Goal: Check status: Check status

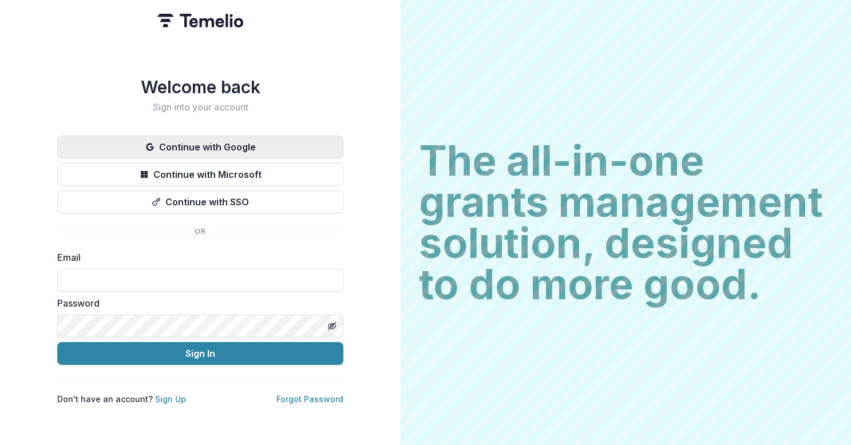
click at [227, 145] on button "Continue with Google" at bounding box center [200, 147] width 286 height 23
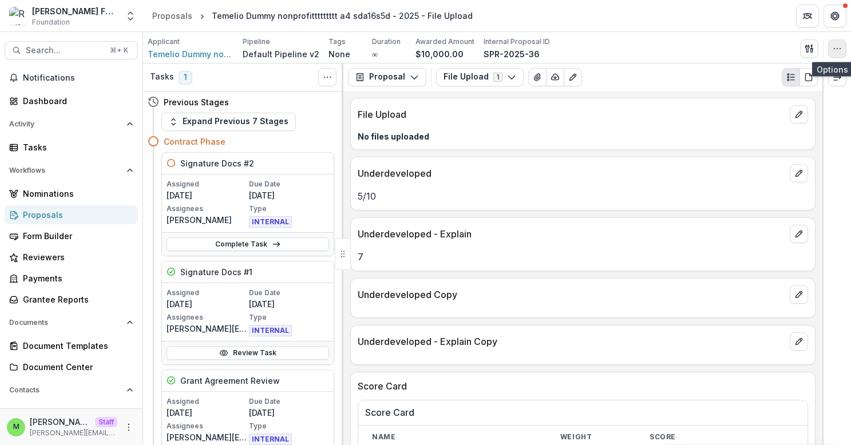
click at [839, 51] on icon "button" at bounding box center [836, 48] width 9 height 9
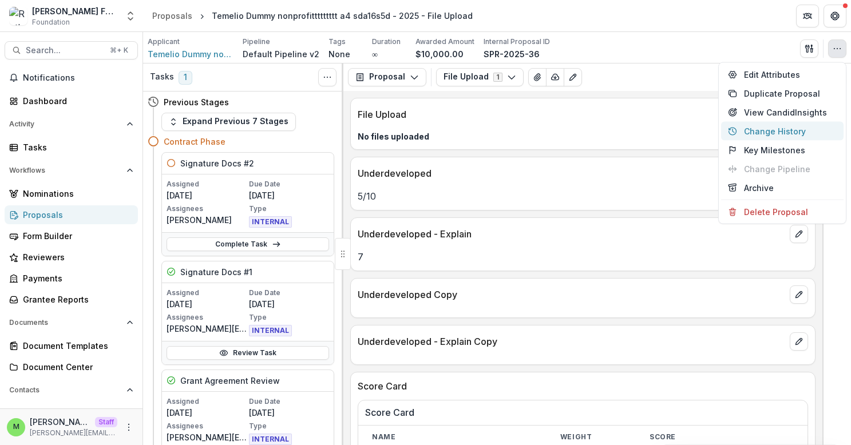
click at [773, 126] on button "Change History" at bounding box center [782, 131] width 122 height 19
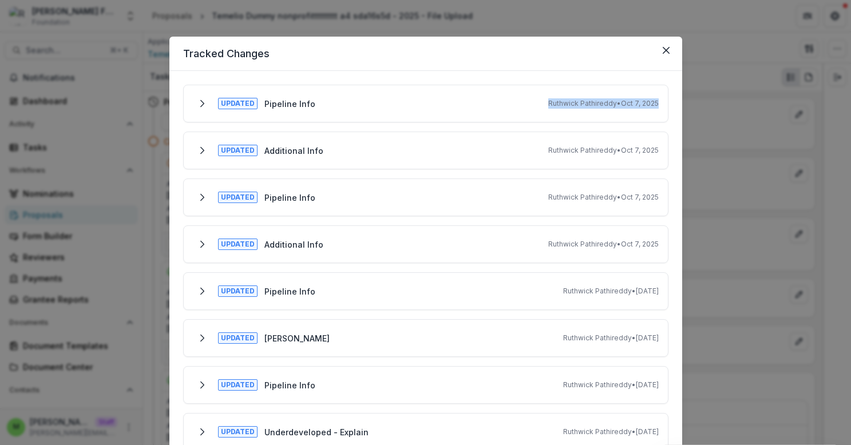
drag, startPoint x: 542, startPoint y: 105, endPoint x: 622, endPoint y: 111, distance: 80.3
click at [622, 111] on div "Updated Pipeline Info [PERSON_NAME] • [DATE]" at bounding box center [426, 103] width 466 height 18
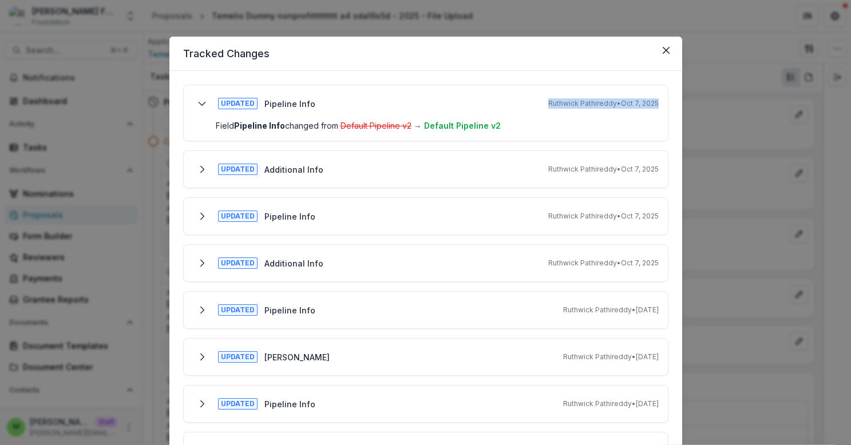
click at [620, 112] on div "Updated Pipeline Info [PERSON_NAME] • [DATE]" at bounding box center [426, 103] width 466 height 18
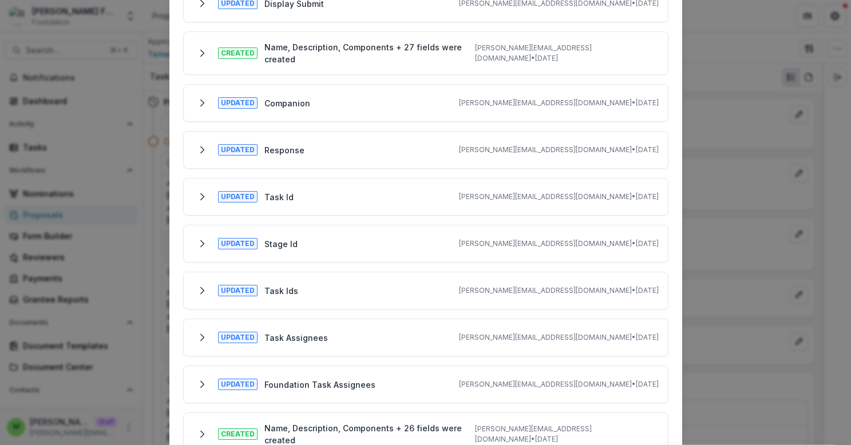
scroll to position [1912, 0]
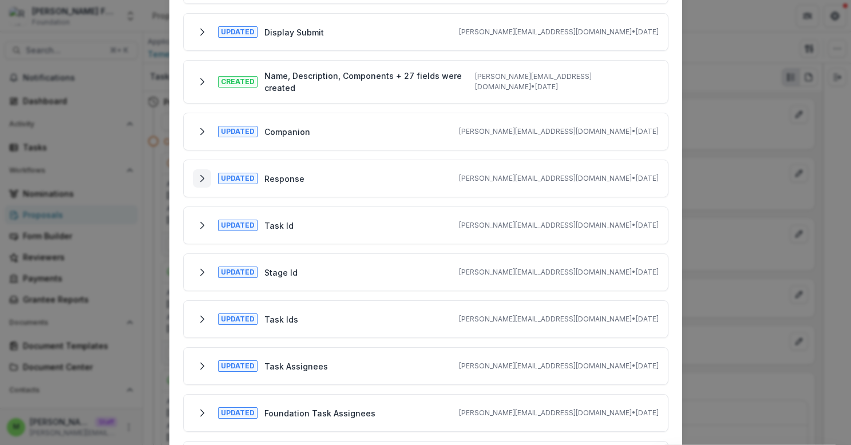
click at [200, 174] on icon "Expand" at bounding box center [201, 178] width 9 height 9
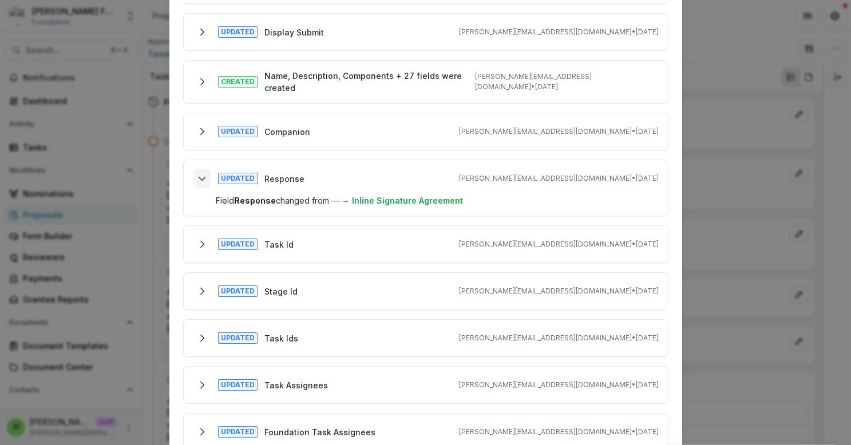
click at [200, 174] on icon "Collapse" at bounding box center [201, 178] width 9 height 9
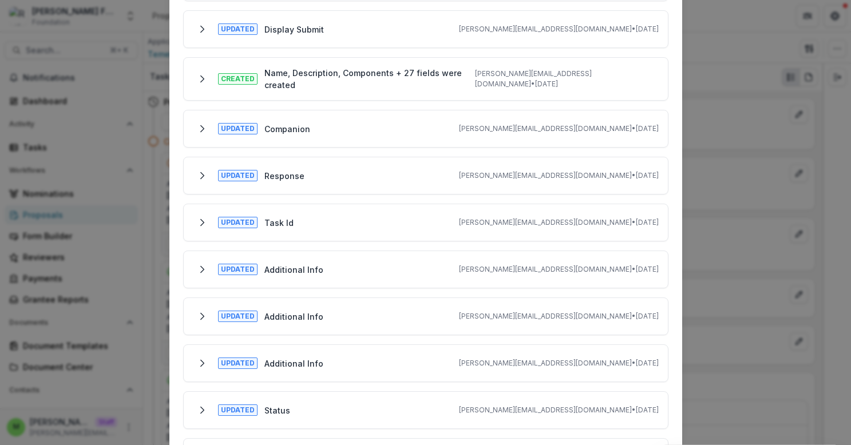
scroll to position [1345, 0]
click at [200, 174] on polyline "Expand" at bounding box center [201, 177] width 3 height 6
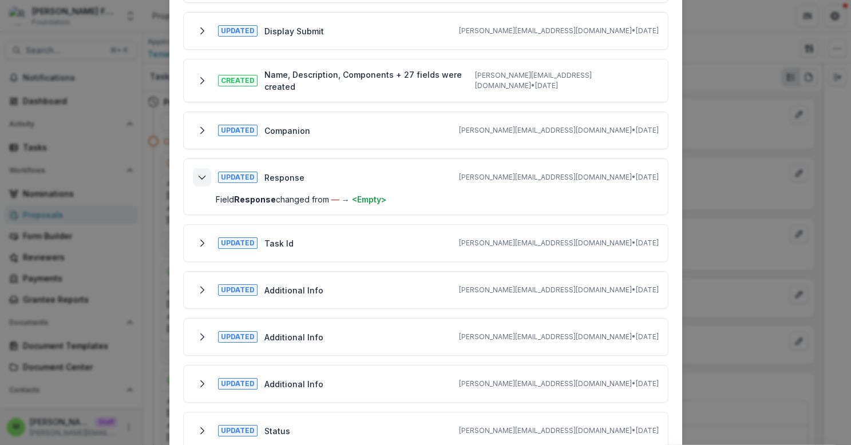
click at [199, 173] on icon "Collapse" at bounding box center [201, 177] width 9 height 9
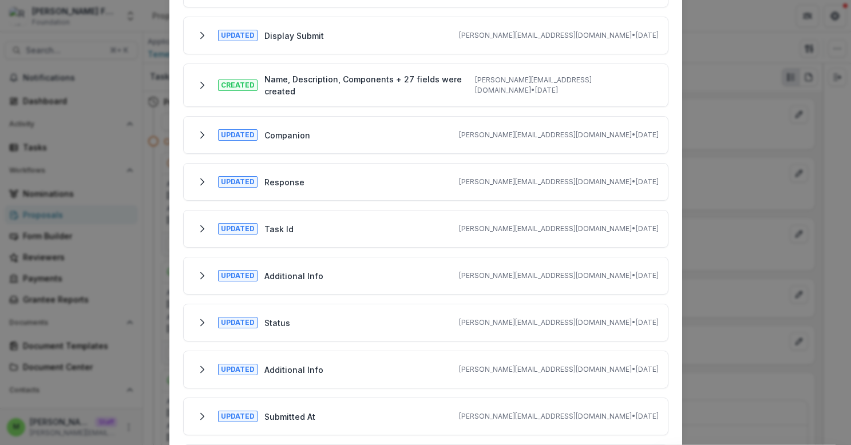
scroll to position [903, 0]
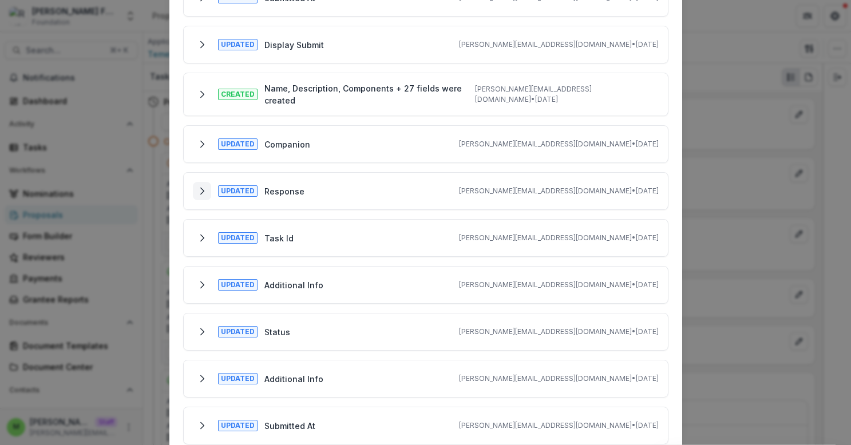
click at [200, 188] on polyline "Expand" at bounding box center [201, 191] width 3 height 6
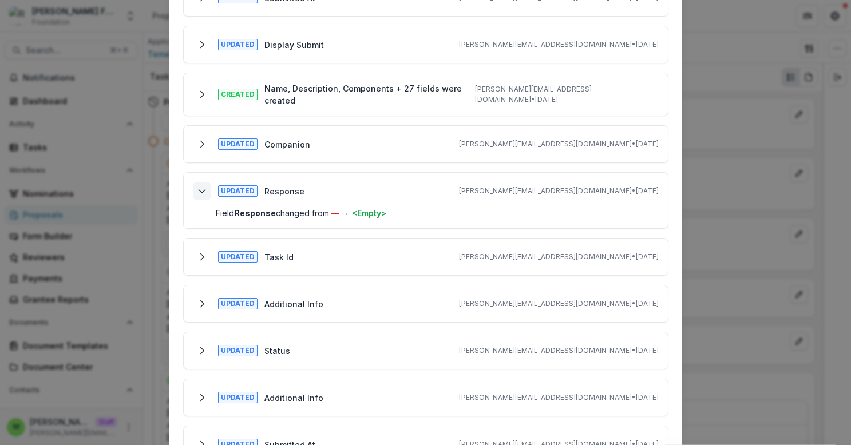
click at [200, 186] on icon "Collapse" at bounding box center [201, 190] width 9 height 9
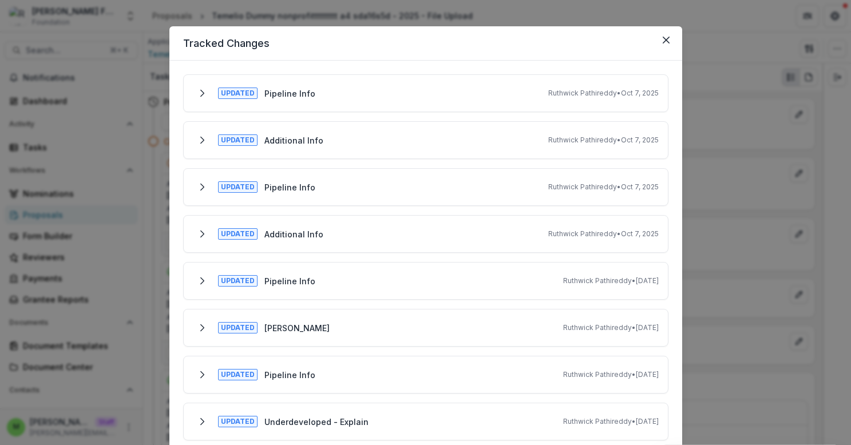
scroll to position [0, 0]
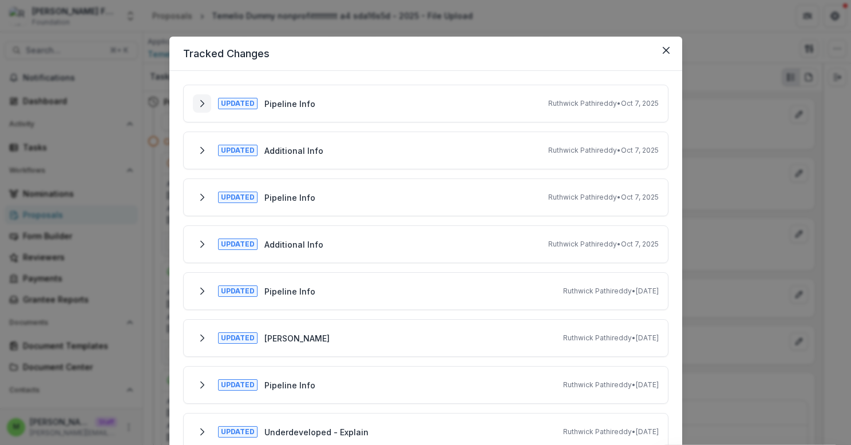
click at [200, 103] on icon "Expand" at bounding box center [201, 103] width 9 height 9
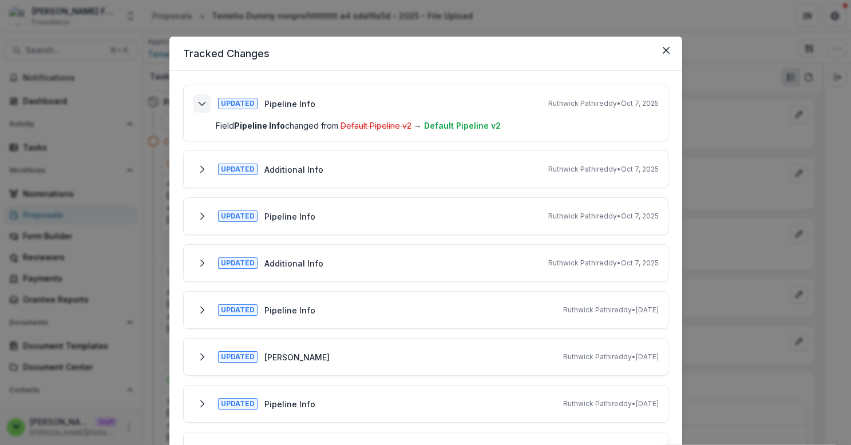
click at [200, 103] on icon "Collapse" at bounding box center [201, 103] width 9 height 9
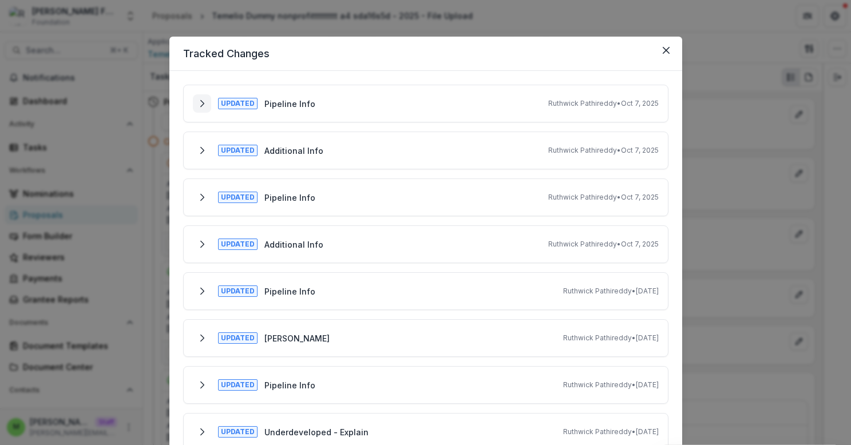
click at [200, 103] on icon "Expand" at bounding box center [201, 103] width 9 height 9
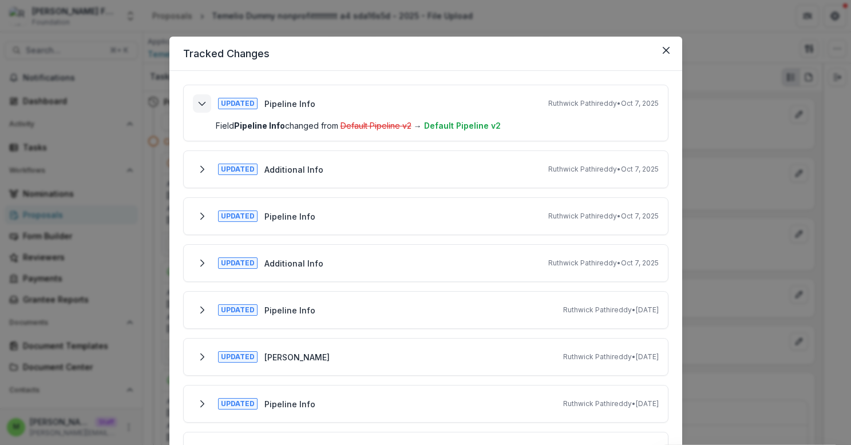
click at [200, 103] on icon "Collapse" at bounding box center [201, 103] width 9 height 9
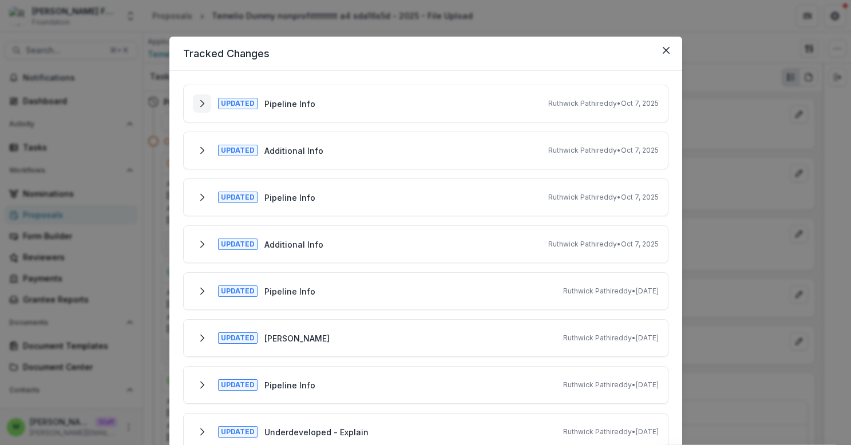
click at [200, 104] on icon "Expand" at bounding box center [201, 103] width 9 height 9
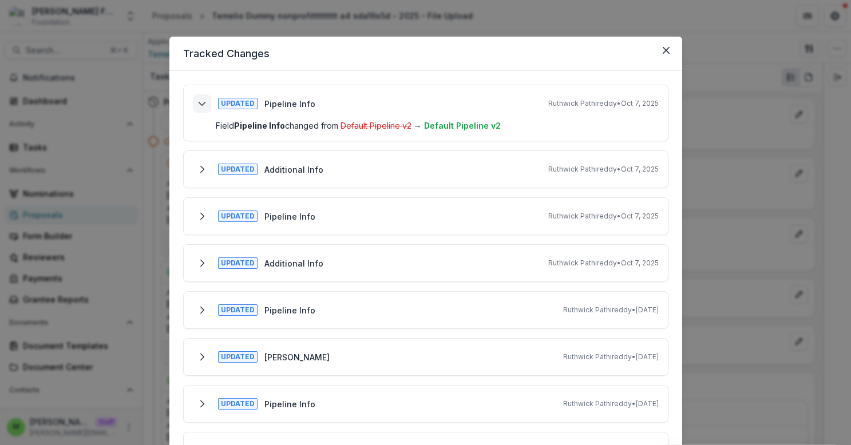
click at [200, 104] on icon "Collapse" at bounding box center [201, 103] width 9 height 9
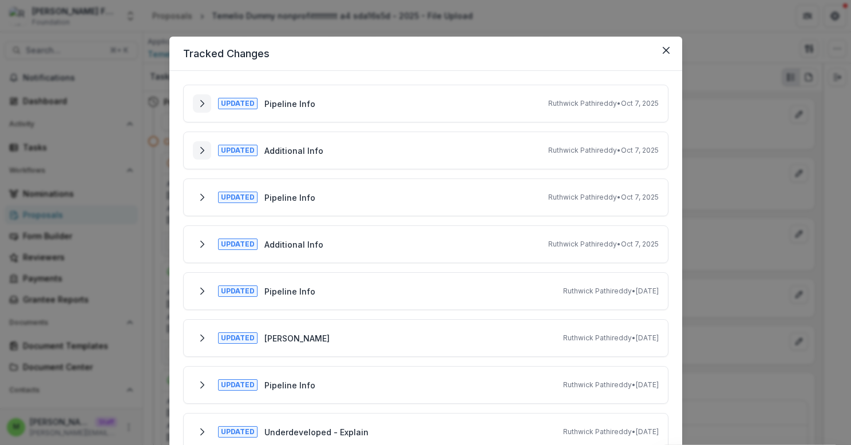
click at [200, 148] on polyline "Expand" at bounding box center [201, 150] width 3 height 6
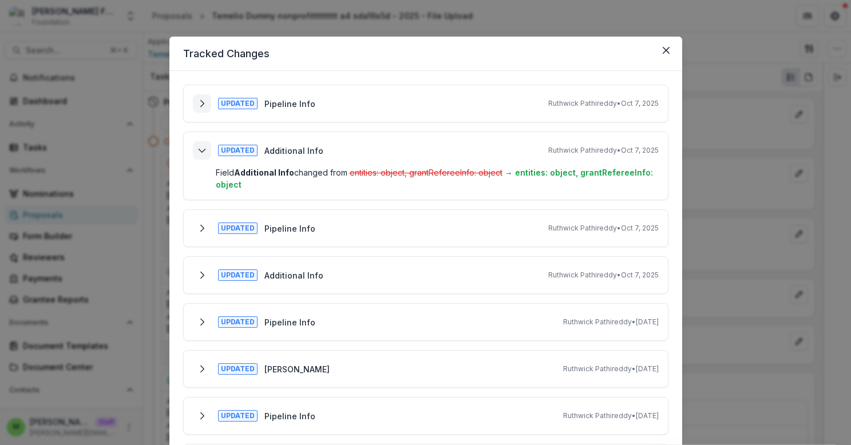
click at [200, 148] on icon "Collapse" at bounding box center [201, 150] width 9 height 9
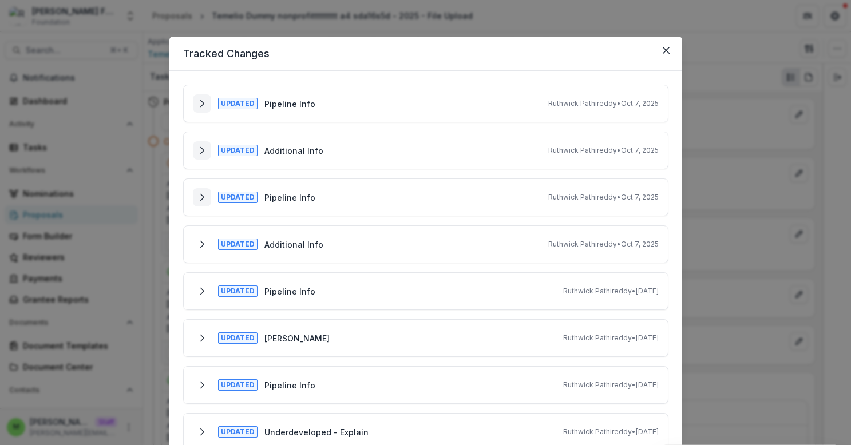
click at [200, 189] on button "Expand" at bounding box center [202, 197] width 18 height 18
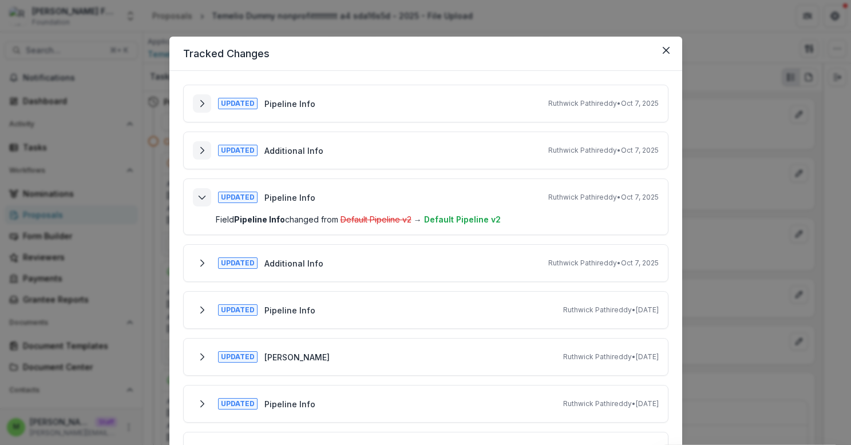
click at [199, 188] on button "Collapse" at bounding box center [202, 197] width 18 height 18
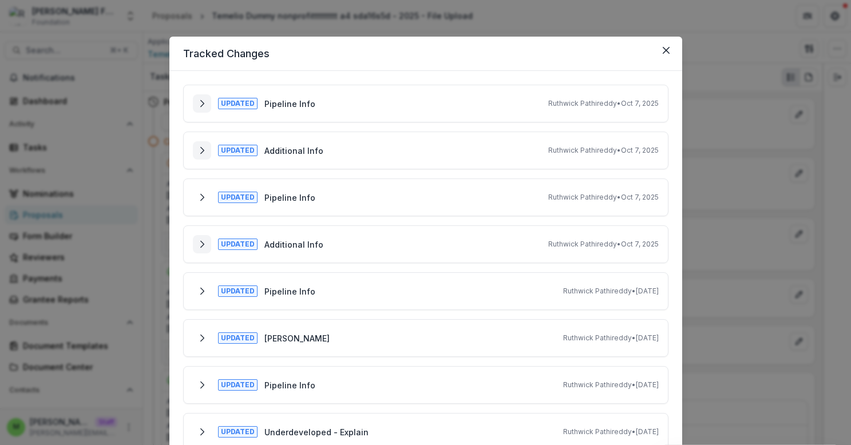
click at [203, 247] on icon "Expand" at bounding box center [201, 244] width 9 height 9
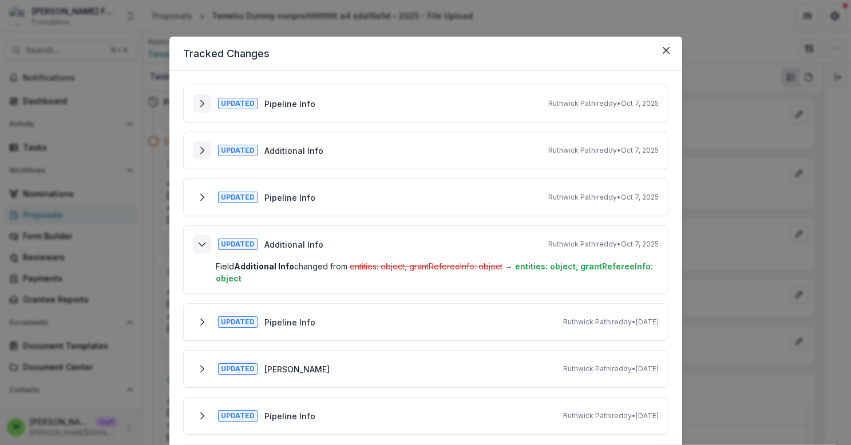
click at [203, 247] on icon "Collapse" at bounding box center [201, 244] width 9 height 9
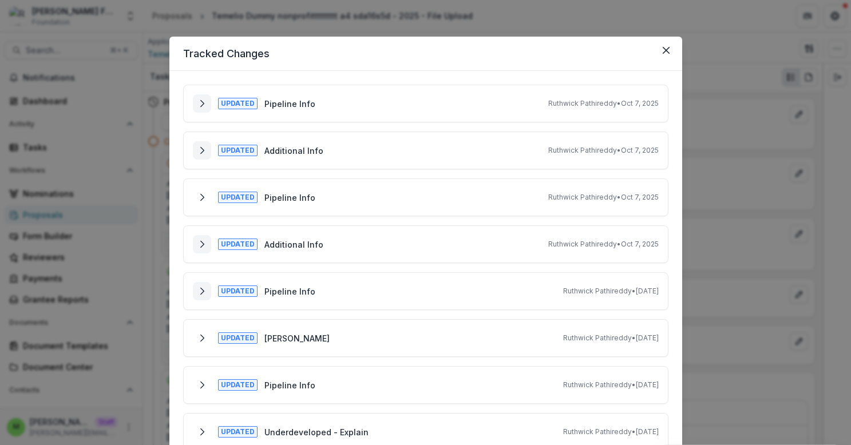
click at [200, 287] on icon "Expand" at bounding box center [201, 291] width 9 height 9
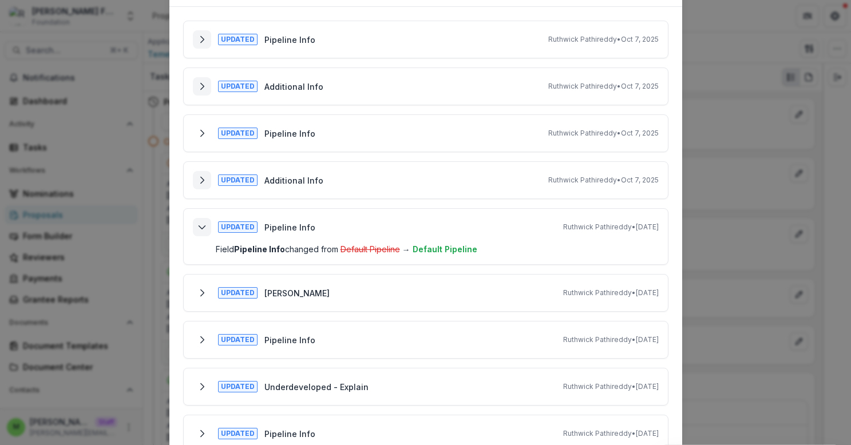
scroll to position [70, 0]
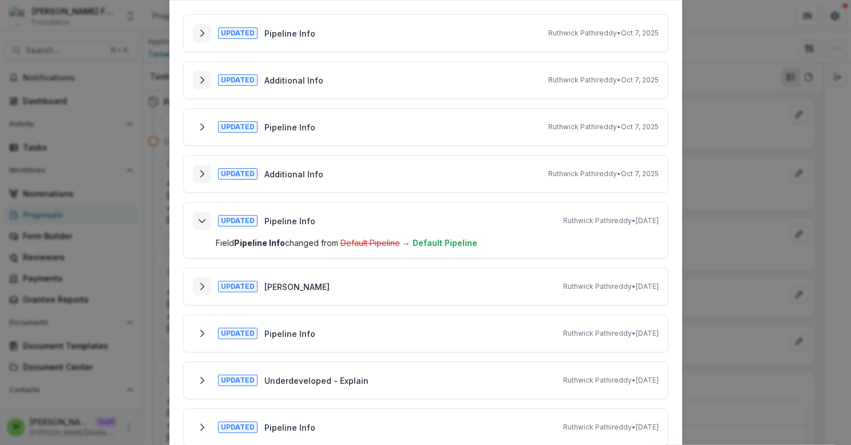
click at [200, 288] on polyline "Expand" at bounding box center [201, 286] width 3 height 6
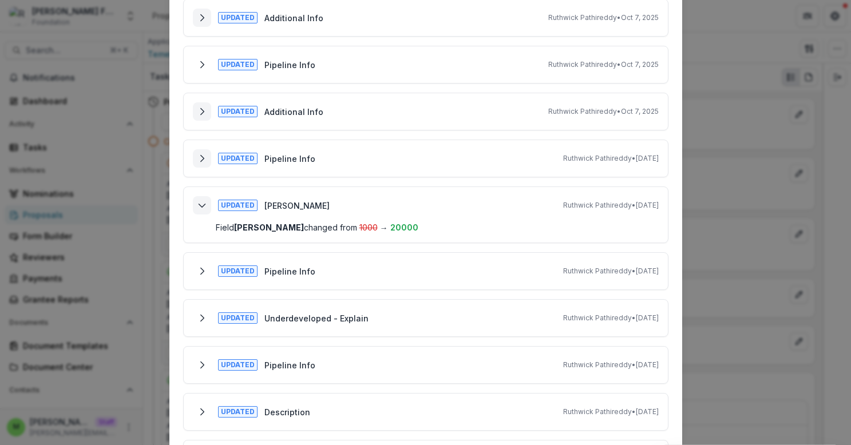
scroll to position [141, 0]
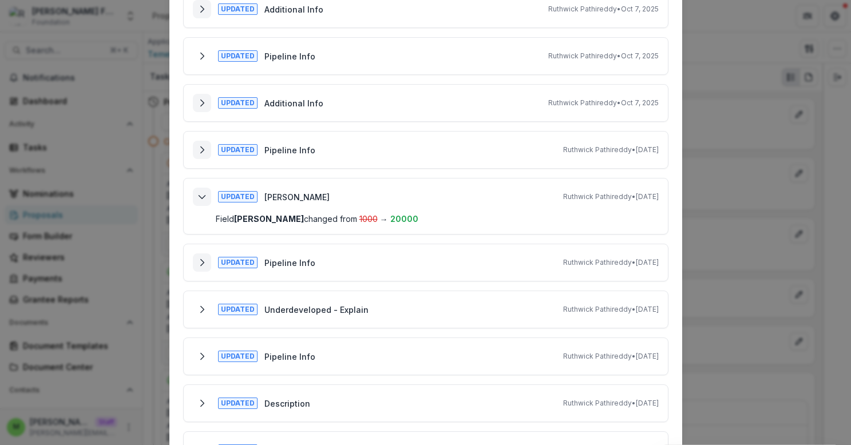
click at [203, 261] on icon "Expand" at bounding box center [201, 262] width 9 height 9
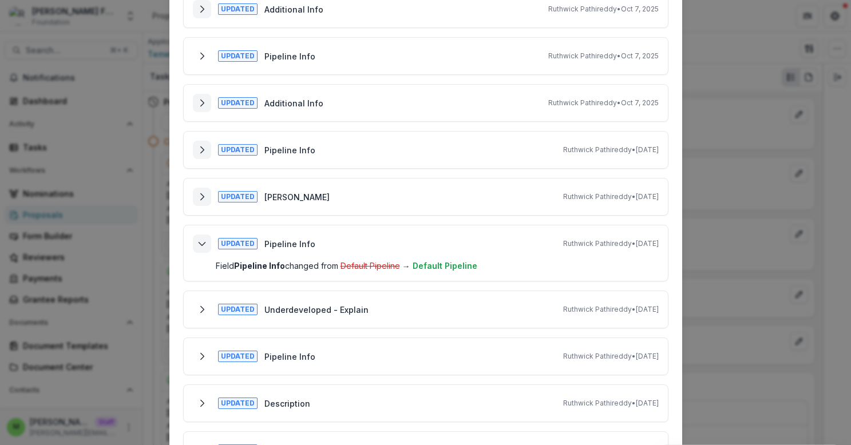
click at [197, 251] on button "Collapse" at bounding box center [202, 244] width 18 height 18
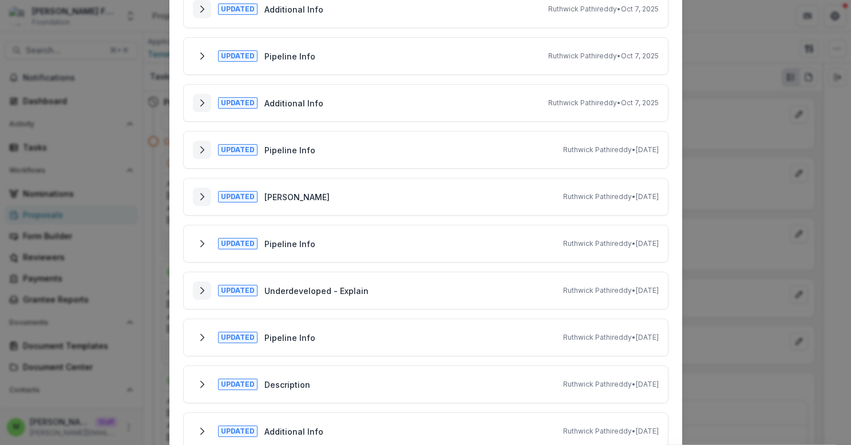
click at [202, 291] on icon "Expand" at bounding box center [201, 290] width 9 height 9
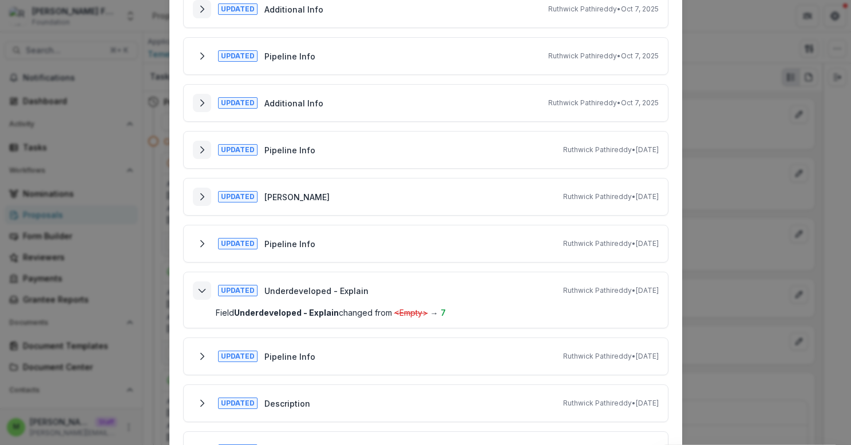
click at [202, 291] on polyline "Collapse" at bounding box center [202, 290] width 6 height 3
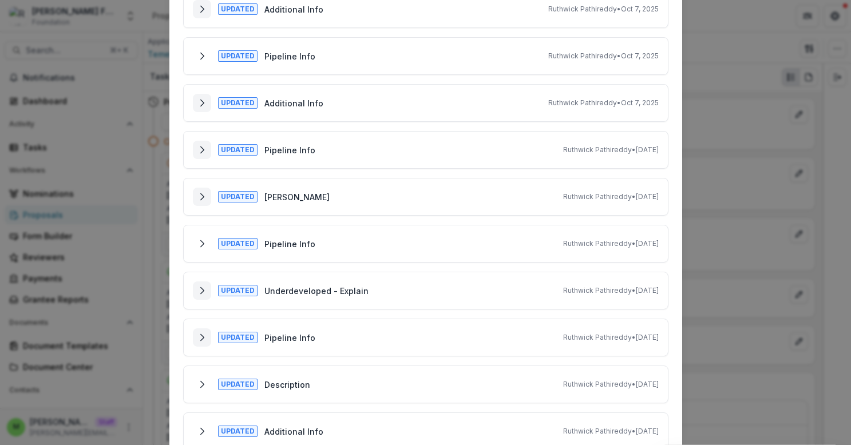
click at [202, 336] on icon "Expand" at bounding box center [201, 337] width 9 height 9
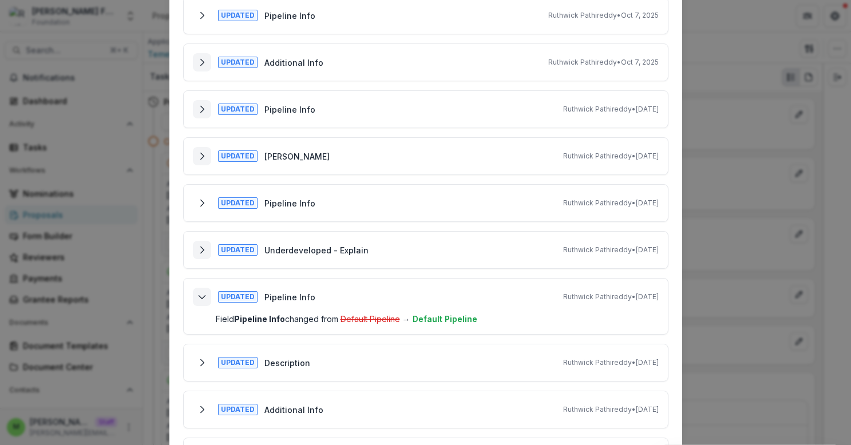
scroll to position [187, 0]
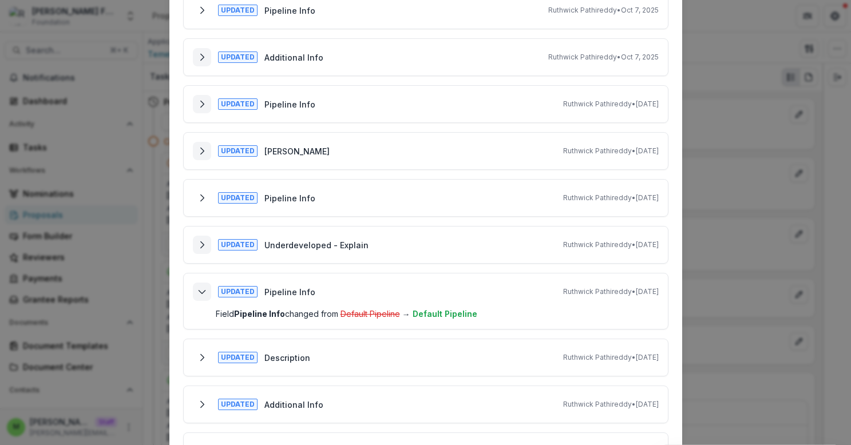
click at [199, 287] on icon "Collapse" at bounding box center [201, 291] width 9 height 9
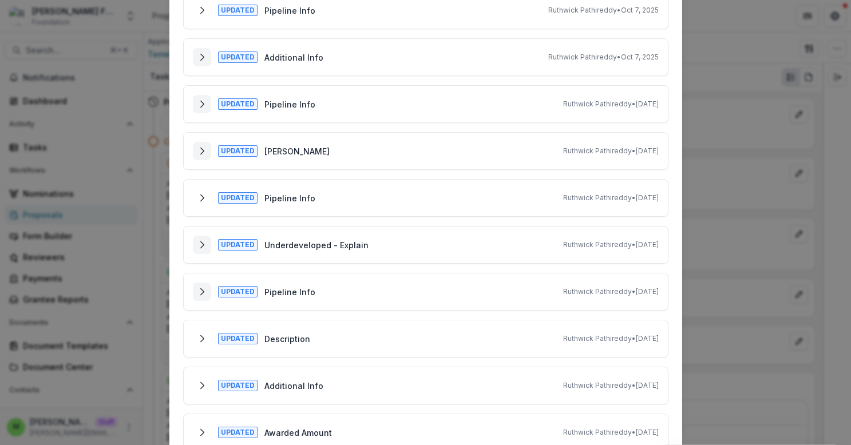
click at [200, 295] on icon "Expand" at bounding box center [201, 291] width 9 height 9
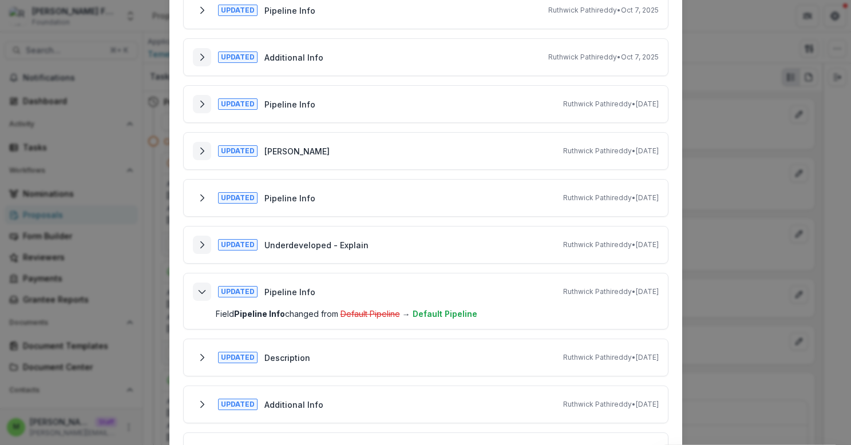
click at [200, 295] on icon "Collapse" at bounding box center [201, 291] width 9 height 9
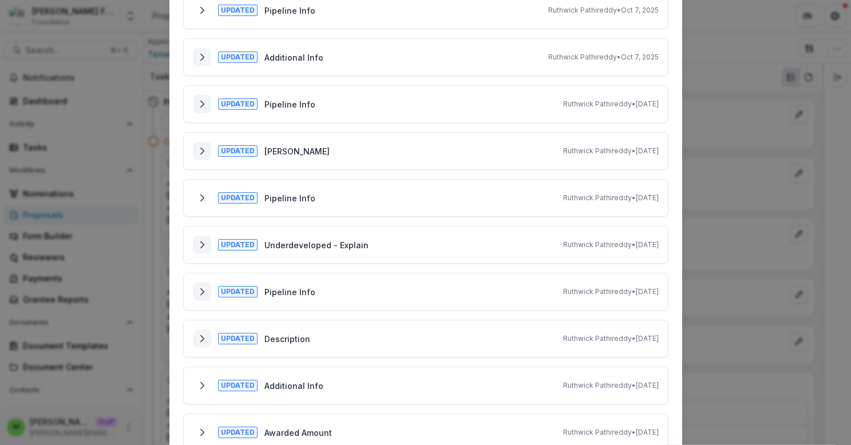
click at [199, 336] on icon "Expand" at bounding box center [201, 338] width 9 height 9
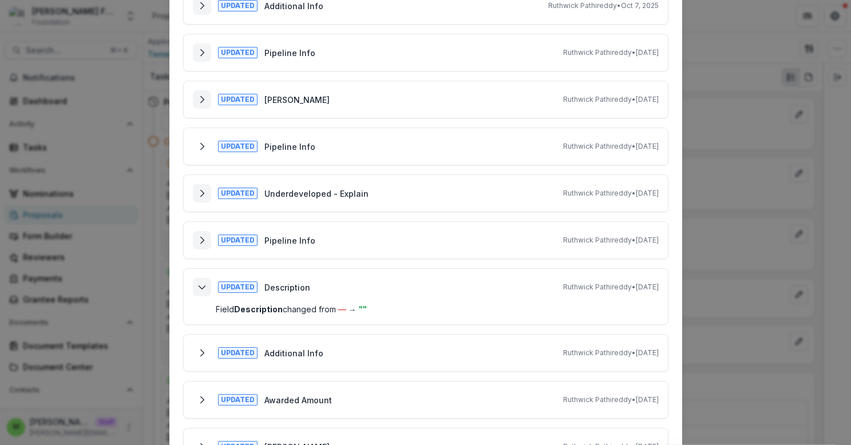
scroll to position [280, 0]
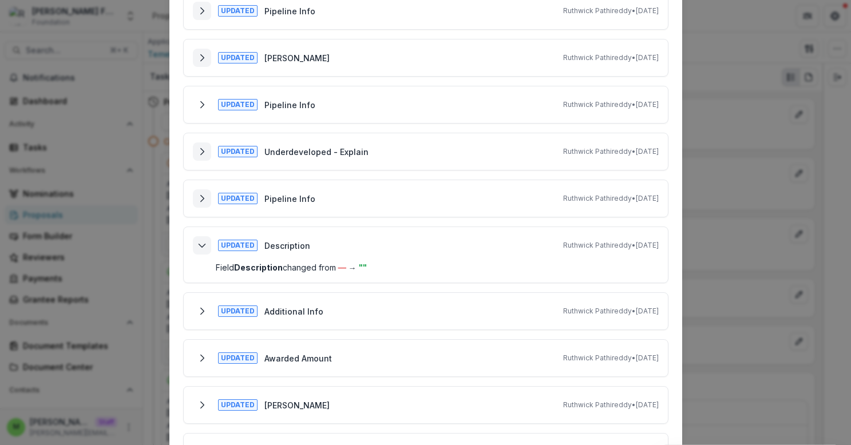
click at [200, 244] on icon "Collapse" at bounding box center [201, 245] width 9 height 9
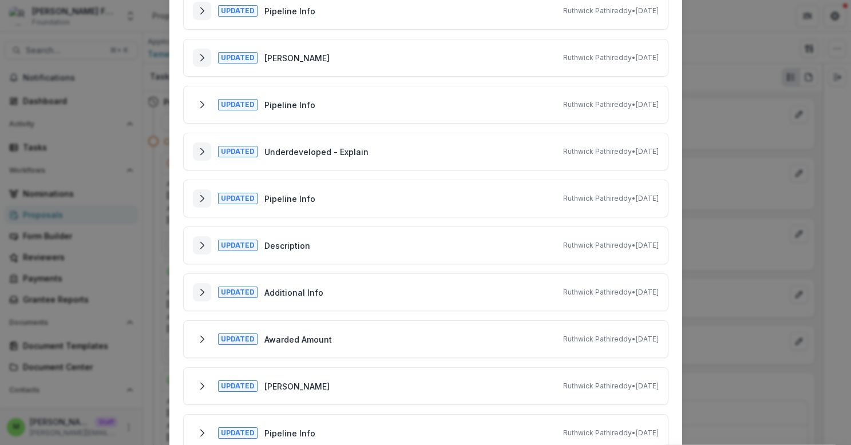
click at [201, 293] on icon "Expand" at bounding box center [201, 292] width 9 height 9
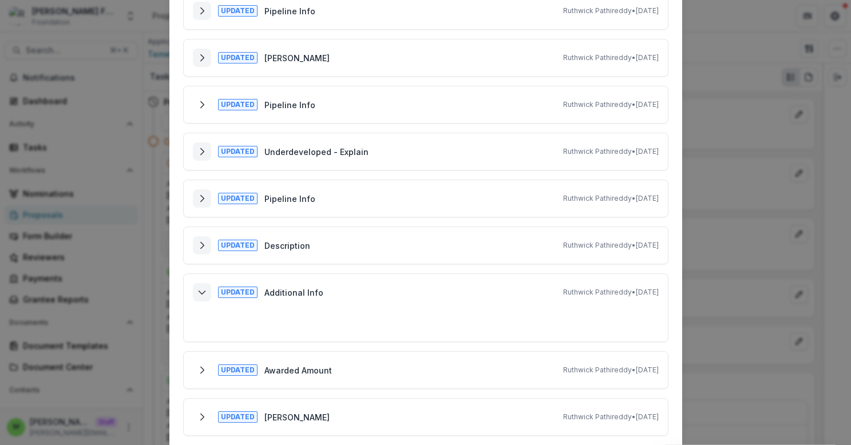
click at [201, 293] on icon "Collapse" at bounding box center [201, 292] width 9 height 9
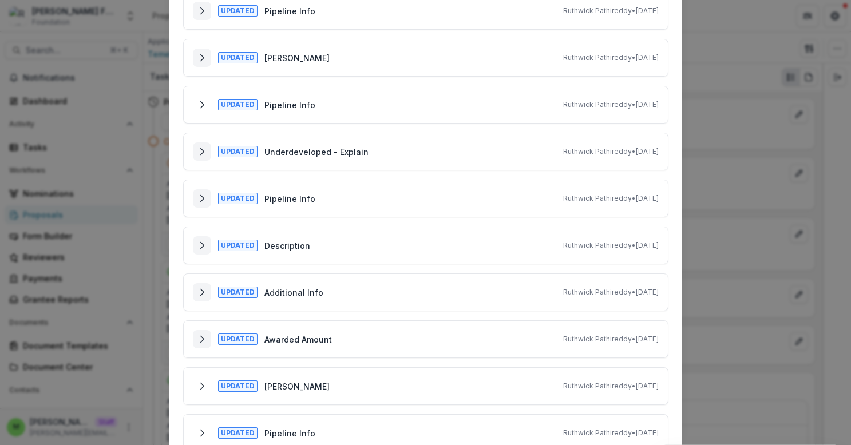
click at [198, 340] on icon "Expand" at bounding box center [201, 339] width 9 height 9
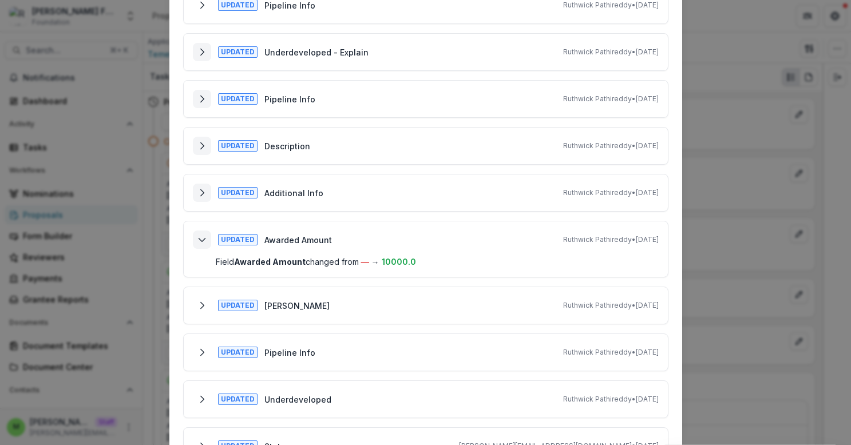
scroll to position [383, 0]
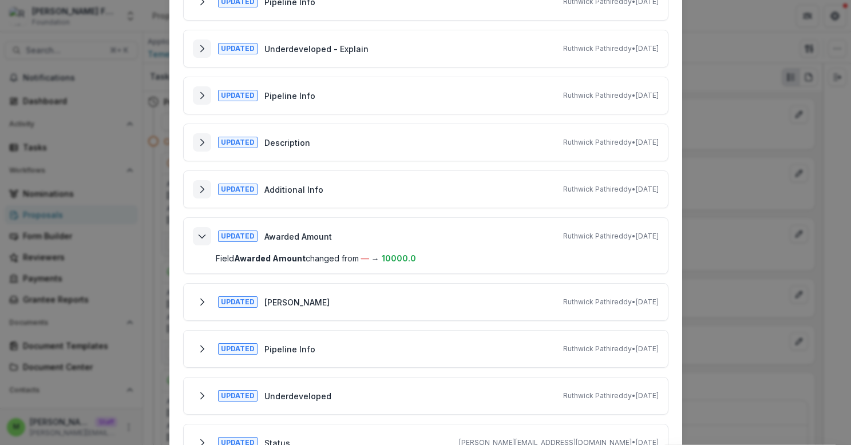
click at [201, 236] on icon "Collapse" at bounding box center [201, 236] width 9 height 9
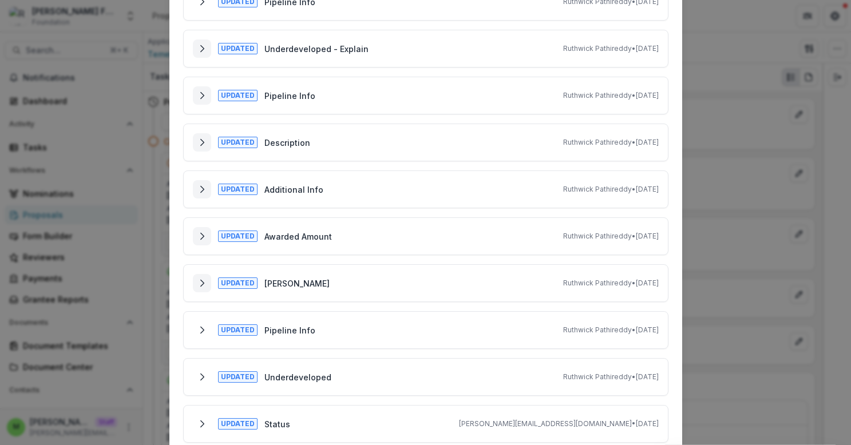
click at [199, 282] on icon "Expand" at bounding box center [201, 283] width 9 height 9
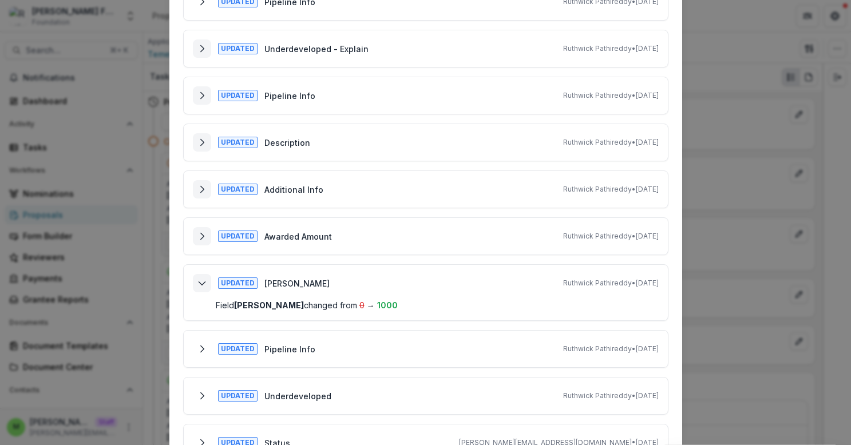
click at [199, 282] on icon "Collapse" at bounding box center [201, 283] width 9 height 9
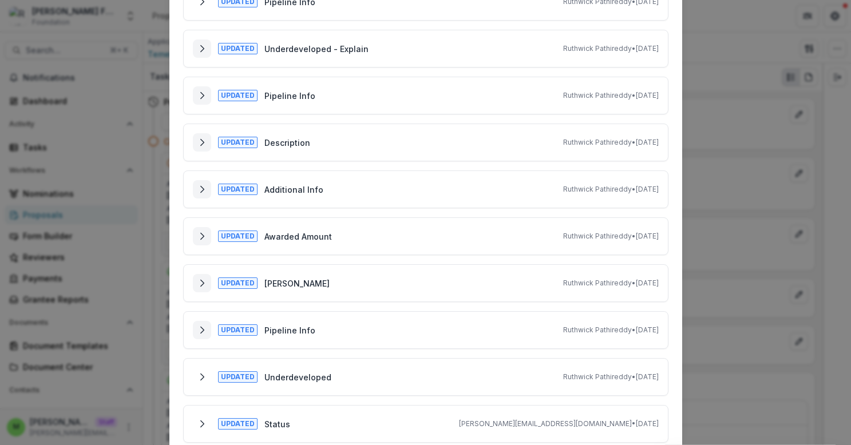
click at [199, 328] on icon "Expand" at bounding box center [201, 330] width 9 height 9
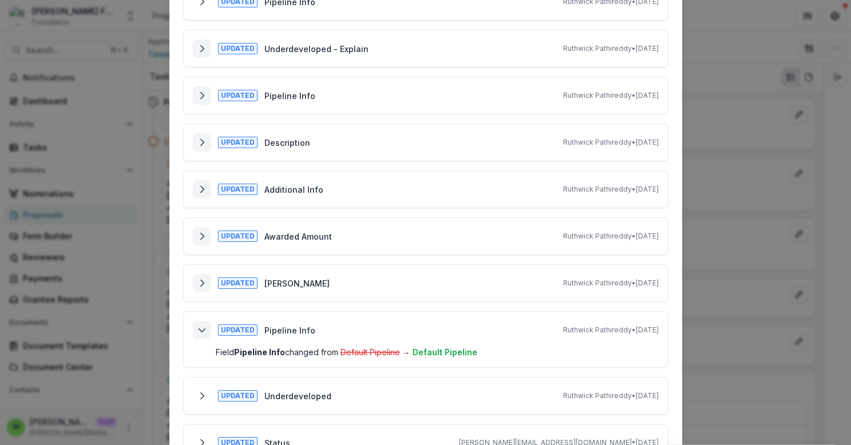
click at [199, 328] on icon "Collapse" at bounding box center [201, 330] width 9 height 9
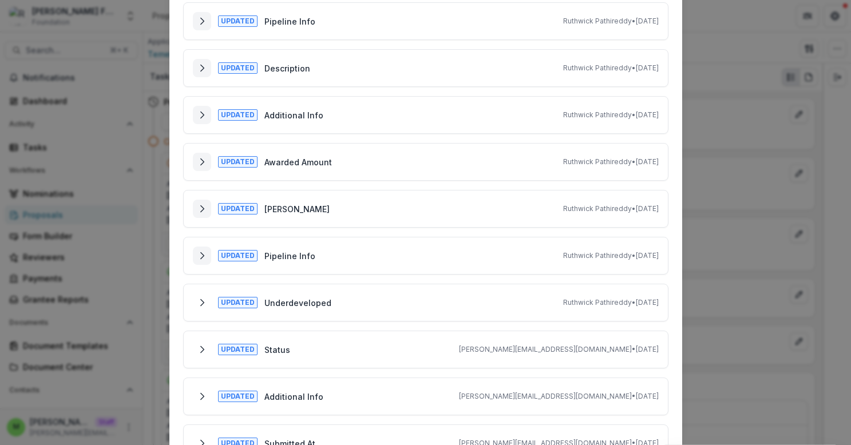
scroll to position [516, 0]
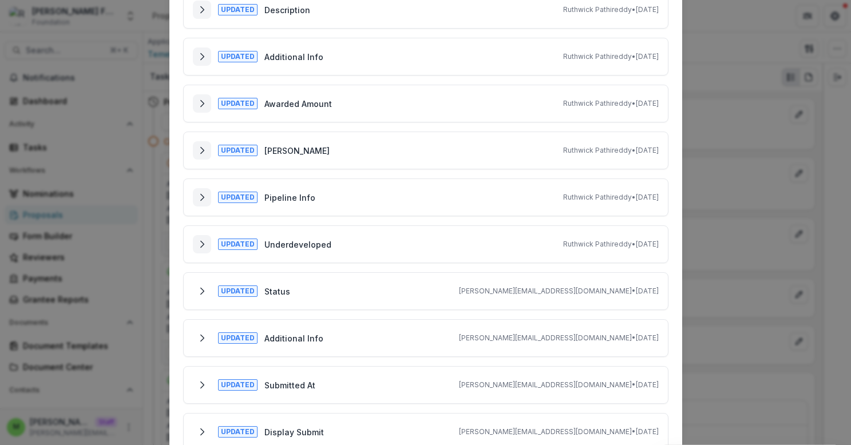
click at [198, 237] on button "Expand" at bounding box center [202, 244] width 18 height 18
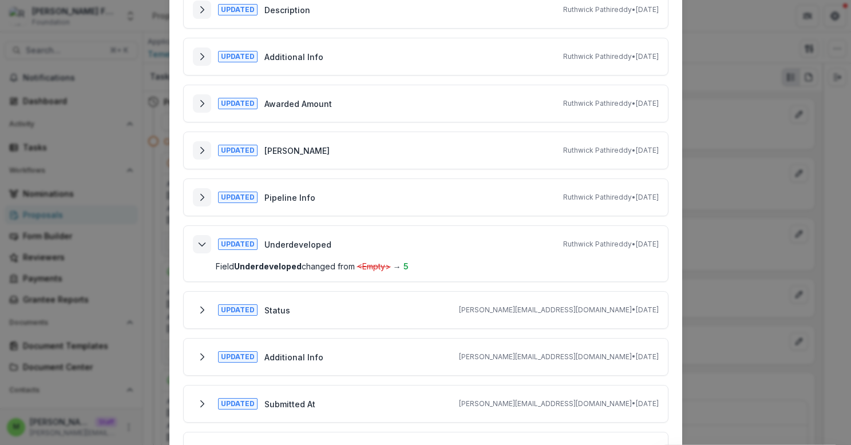
click at [198, 237] on button "Collapse" at bounding box center [202, 244] width 18 height 18
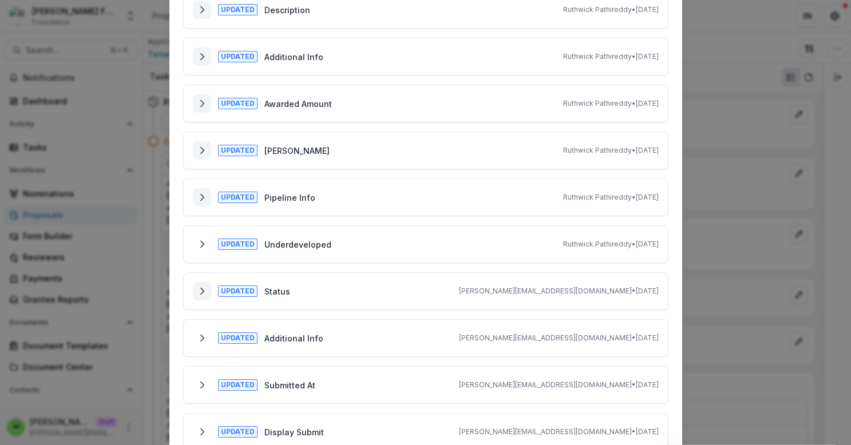
click at [195, 292] on button "Expand" at bounding box center [202, 291] width 18 height 18
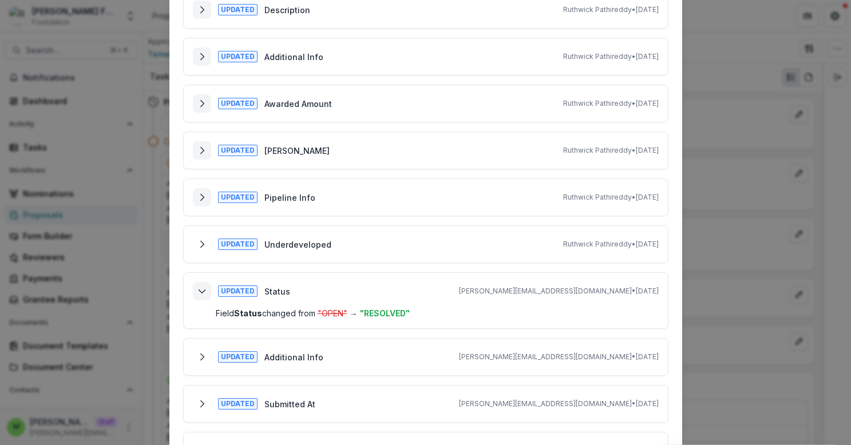
click at [195, 292] on button "Collapse" at bounding box center [202, 291] width 18 height 18
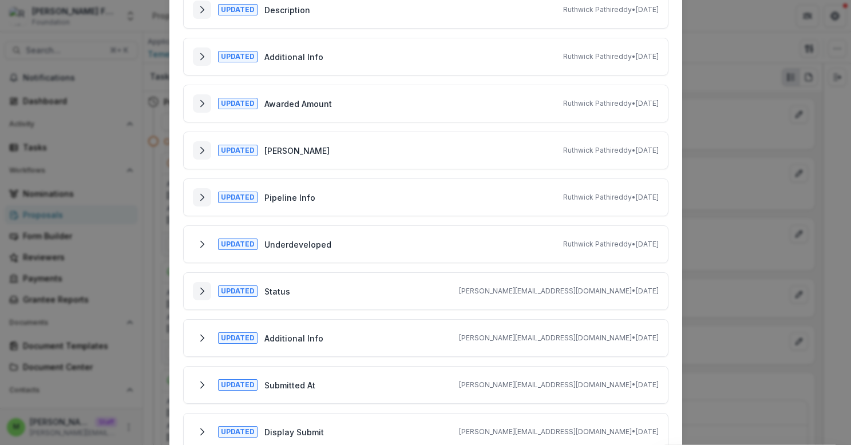
click at [197, 292] on icon "Expand" at bounding box center [201, 291] width 9 height 9
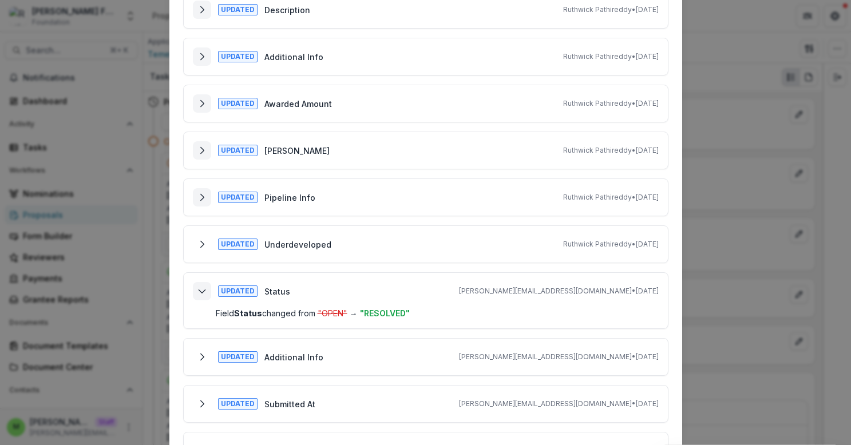
click at [197, 292] on icon "Collapse" at bounding box center [201, 291] width 9 height 9
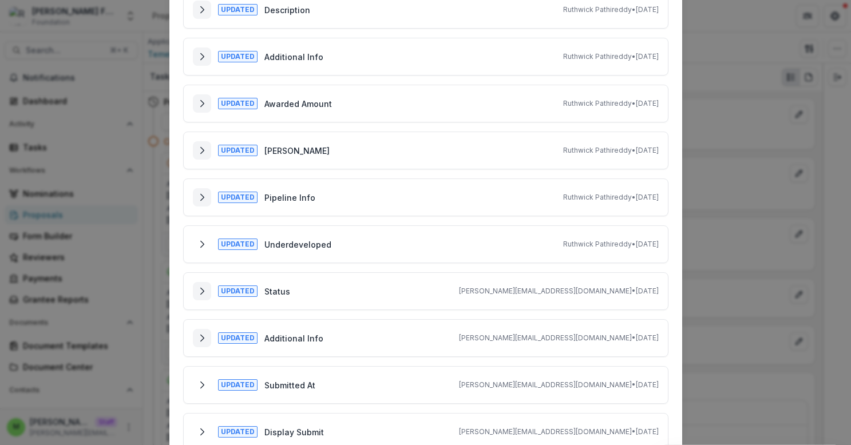
click at [197, 342] on icon "Expand" at bounding box center [201, 338] width 9 height 9
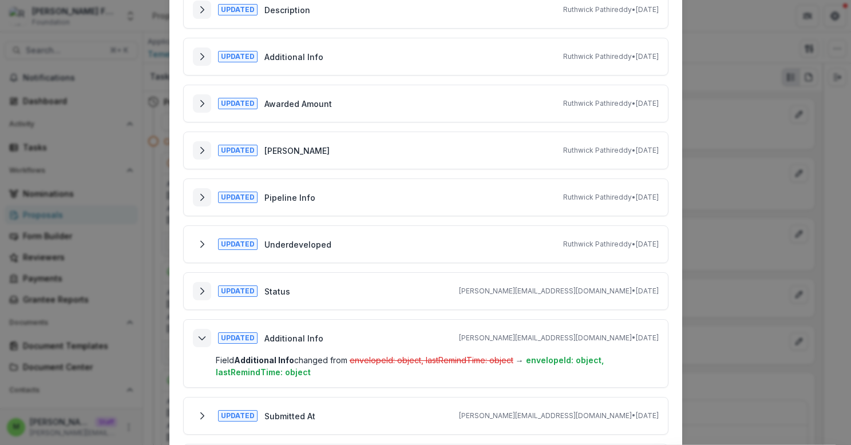
click at [197, 342] on icon "Collapse" at bounding box center [201, 338] width 9 height 9
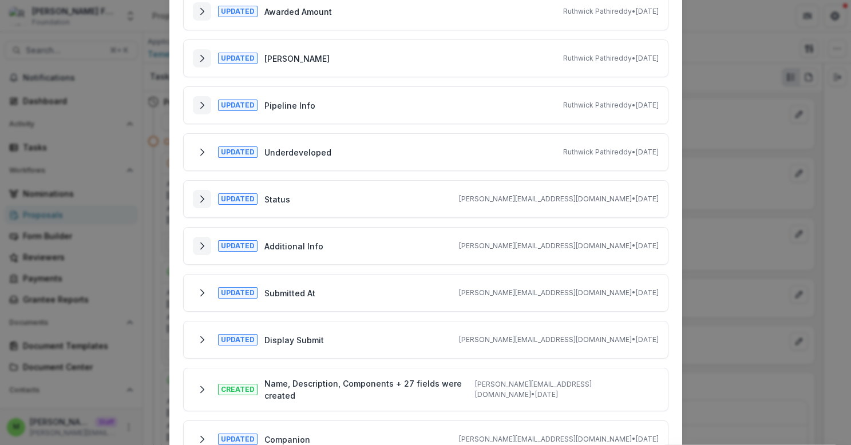
scroll to position [674, 0]
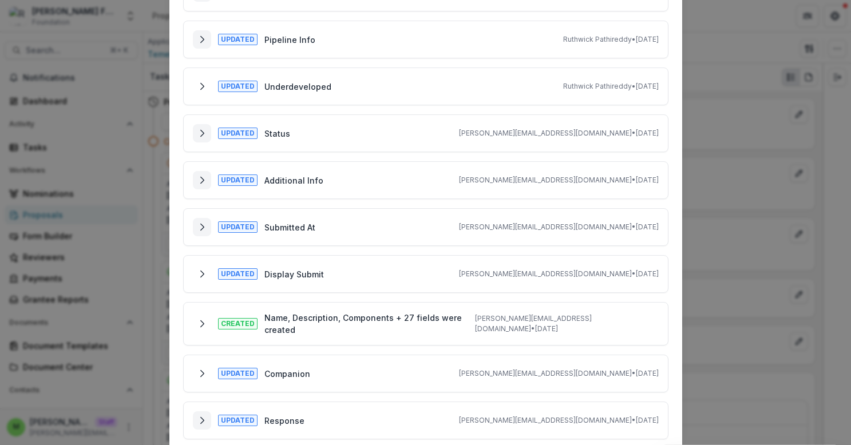
click at [201, 225] on icon "Expand" at bounding box center [201, 227] width 9 height 9
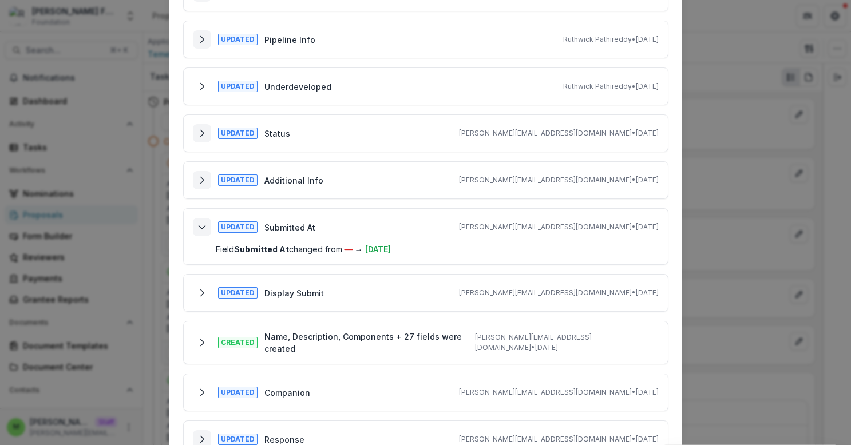
click at [201, 225] on icon "Collapse" at bounding box center [201, 227] width 9 height 9
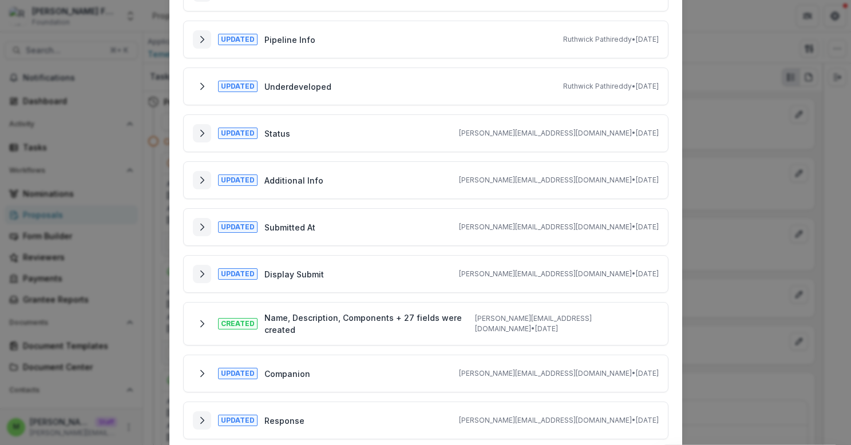
click at [201, 279] on button "Expand" at bounding box center [202, 274] width 18 height 18
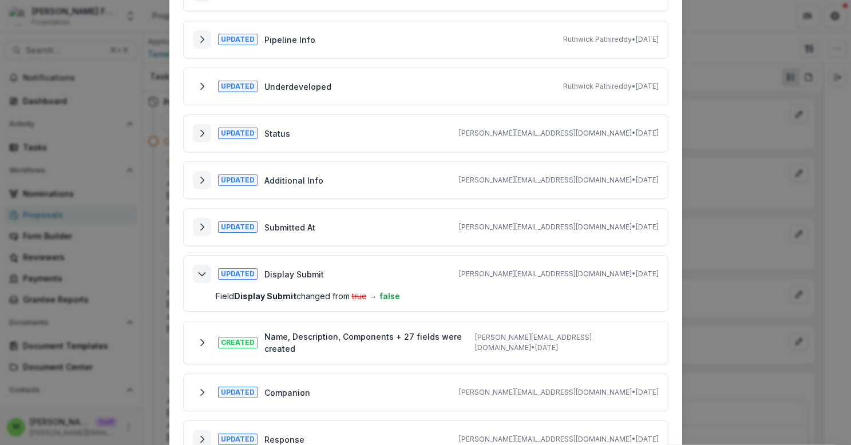
click at [201, 278] on icon "Collapse" at bounding box center [201, 273] width 9 height 9
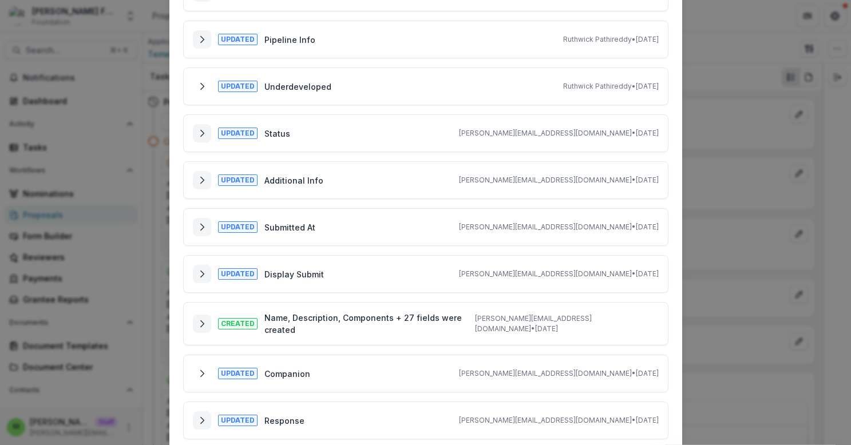
click at [200, 315] on button "Expand" at bounding box center [202, 324] width 18 height 18
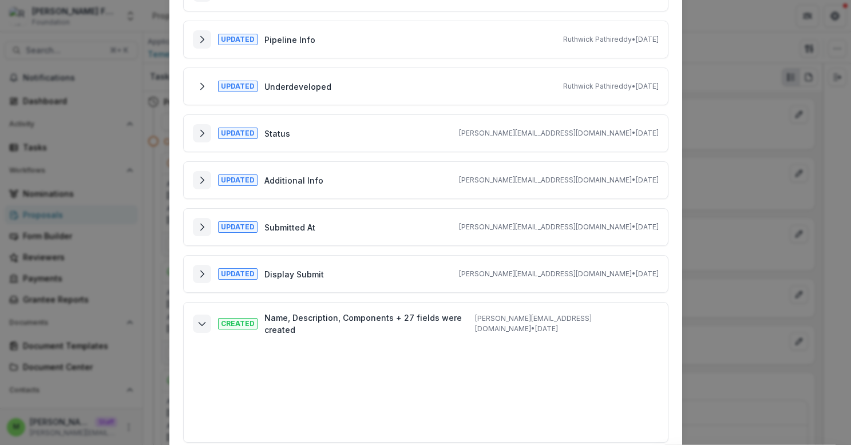
click at [200, 315] on button "Collapse" at bounding box center [202, 324] width 18 height 18
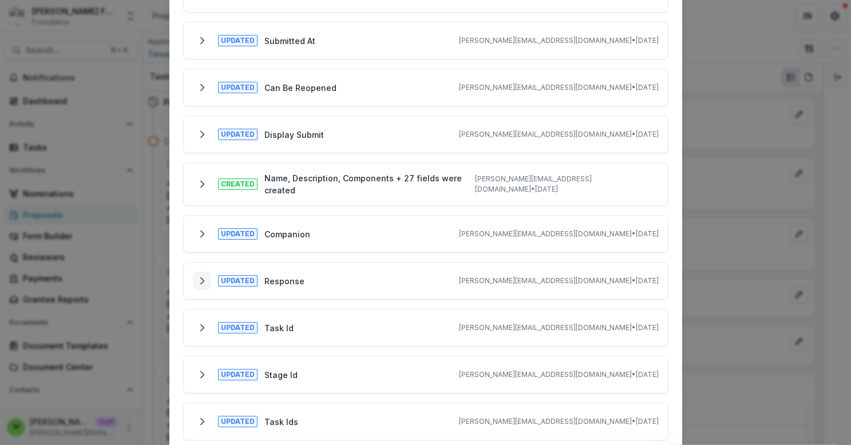
scroll to position [2026, 0]
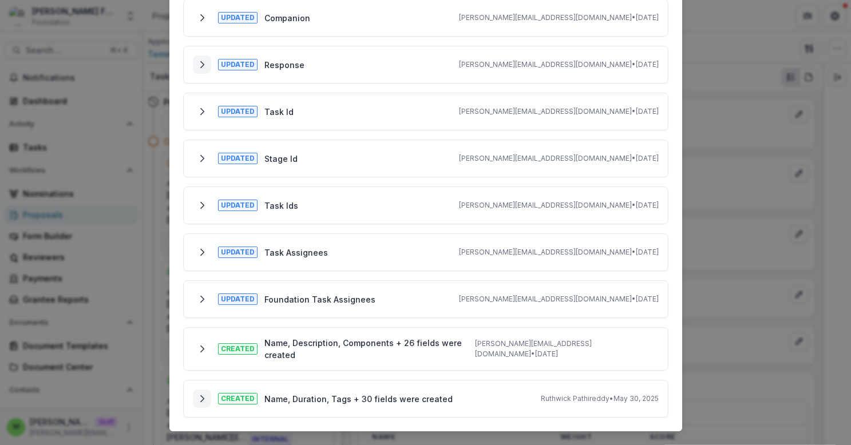
click at [201, 394] on icon "Expand" at bounding box center [201, 398] width 9 height 9
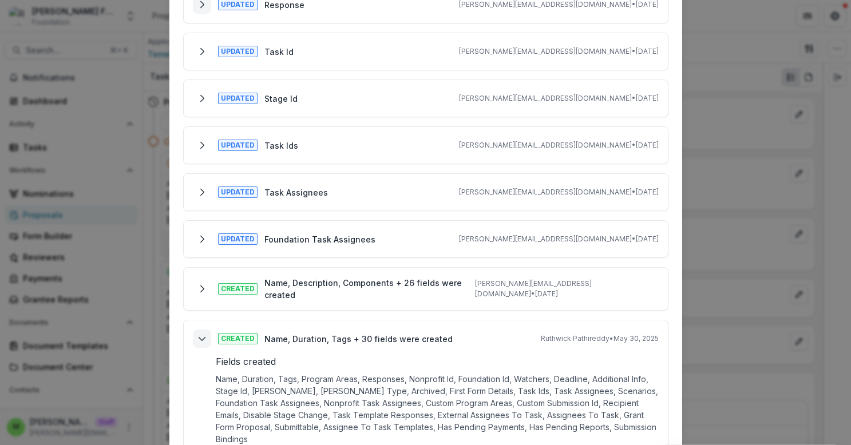
scroll to position [2112, 0]
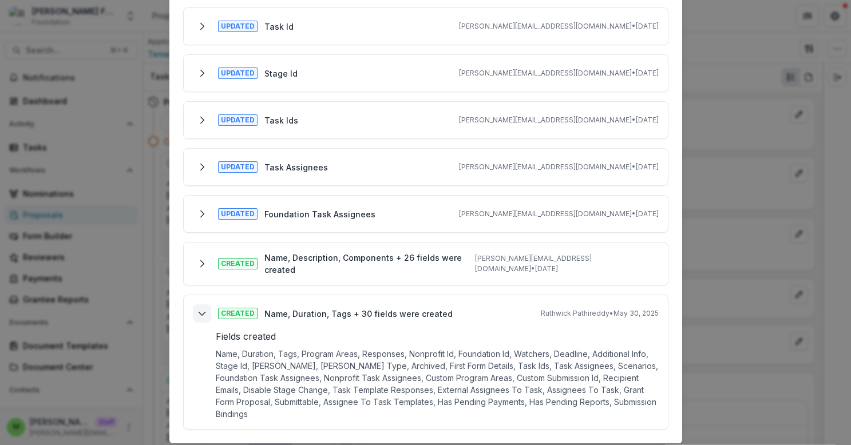
click at [197, 309] on icon "Collapse" at bounding box center [201, 313] width 9 height 9
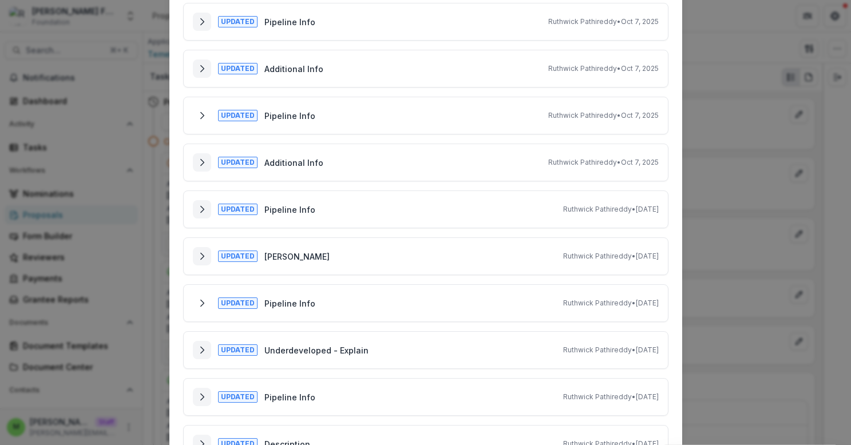
scroll to position [0, 0]
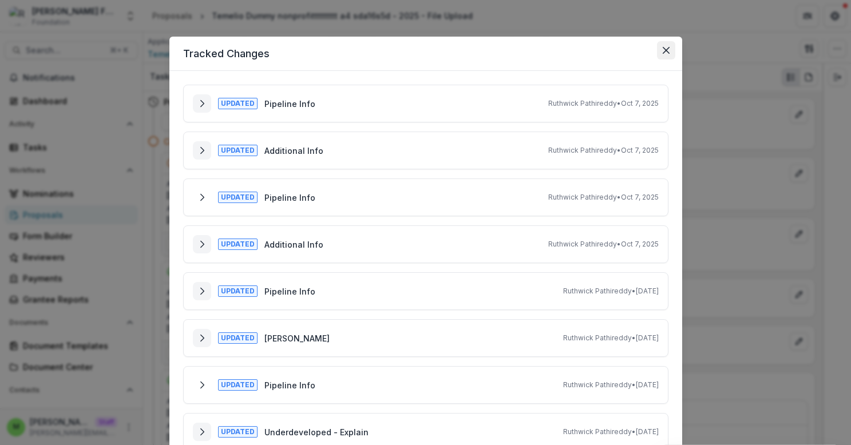
click at [668, 46] on button "Close" at bounding box center [666, 50] width 18 height 18
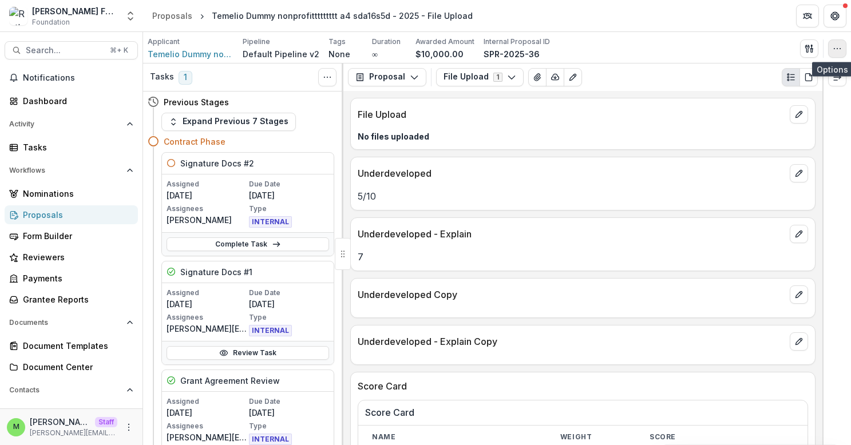
click at [838, 41] on button "button" at bounding box center [837, 48] width 18 height 18
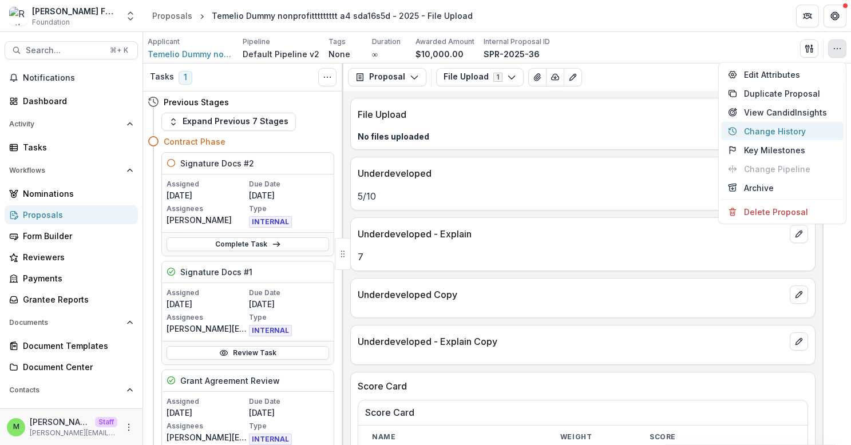
click at [754, 130] on button "Change History" at bounding box center [782, 131] width 122 height 19
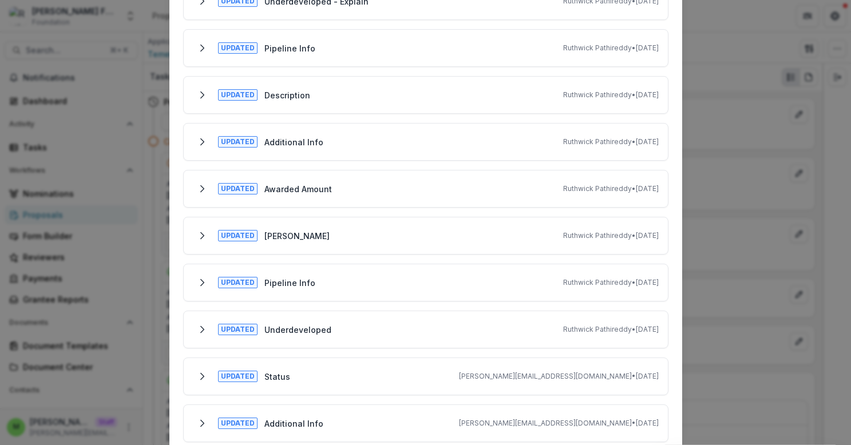
scroll to position [441, 0]
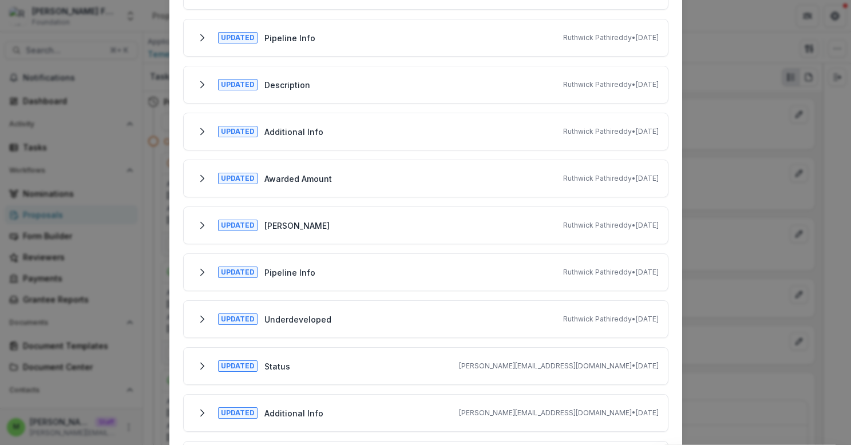
click at [503, 183] on div "Updated Awarded Amount Ruthwick Pathireddy • Sep 24, 2025" at bounding box center [426, 178] width 466 height 18
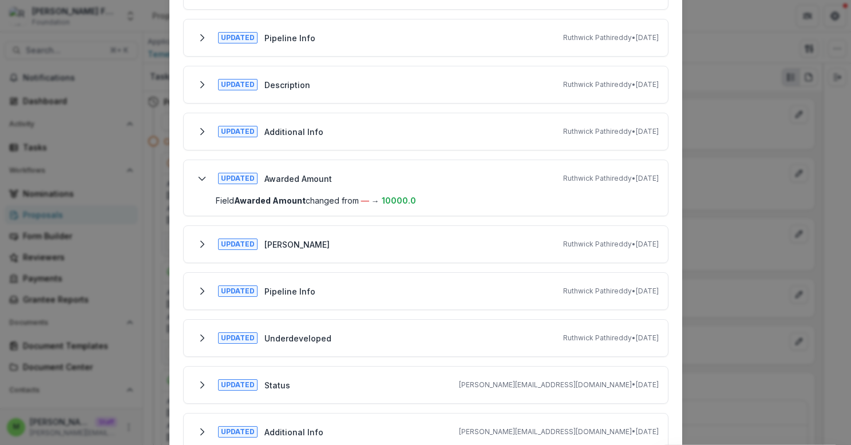
click at [503, 183] on div "Updated Awarded Amount Ruthwick Pathireddy • Sep 24, 2025" at bounding box center [426, 178] width 466 height 18
